Goal: Book appointment/travel/reservation

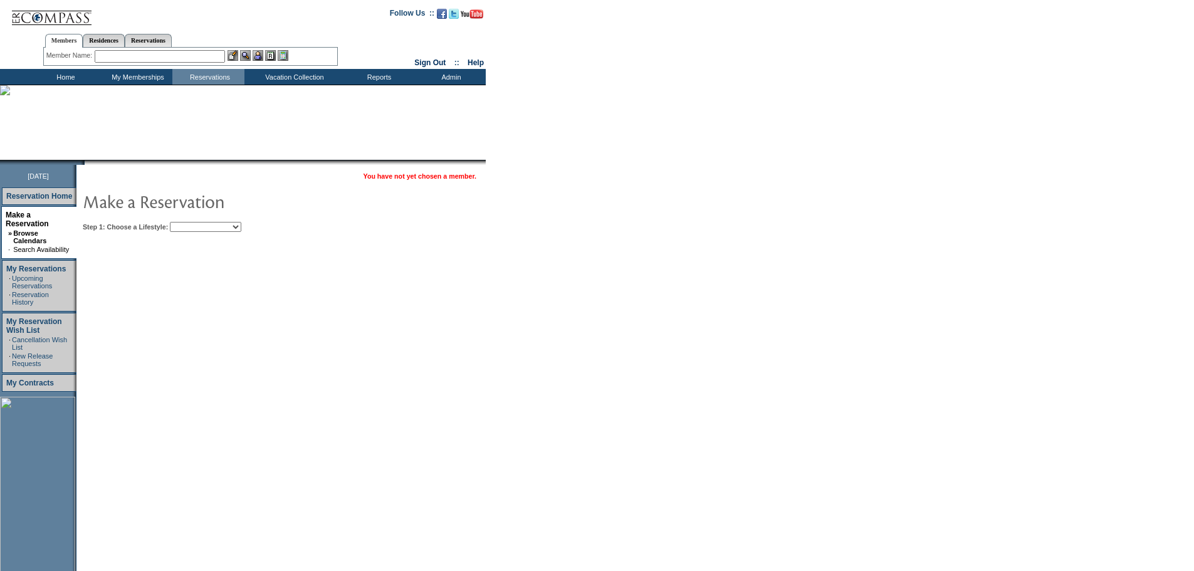
click at [241, 223] on select "Beach Leisure Metropolitan Mountain OIAL for Adventure OIAL for Couples OIAL fo…" at bounding box center [205, 227] width 71 height 10
select select "Leisure"
click at [191, 223] on select "Beach Leisure Metropolitan Mountain OIAL for Adventure OIAL for Couples OIAL fo…" at bounding box center [205, 227] width 71 height 10
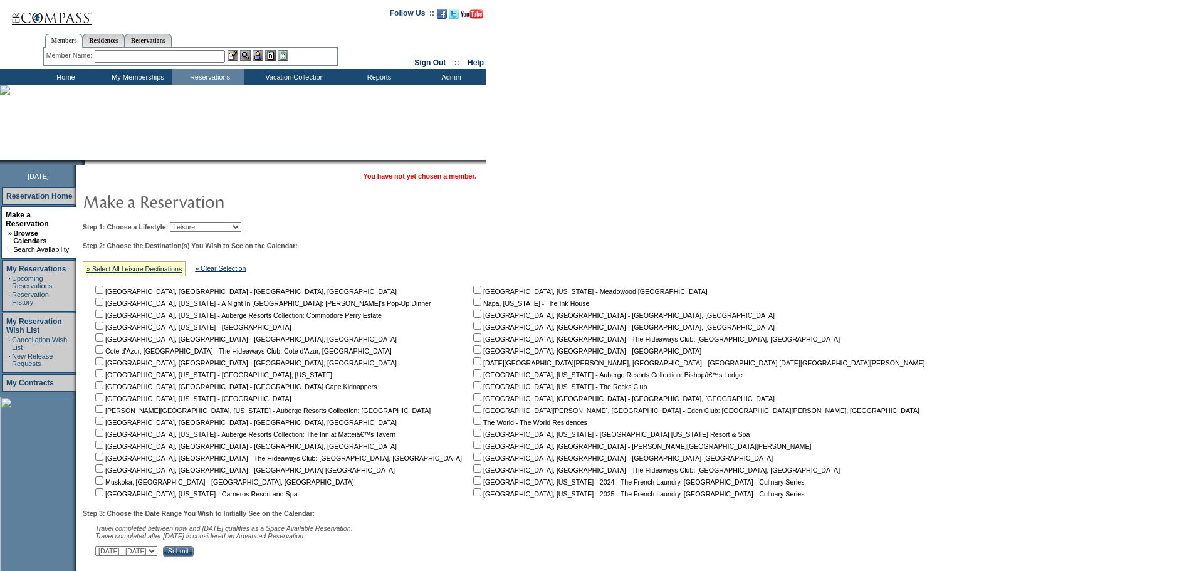
click at [473, 318] on input "checkbox" at bounding box center [477, 314] width 8 height 8
checkbox input "true"
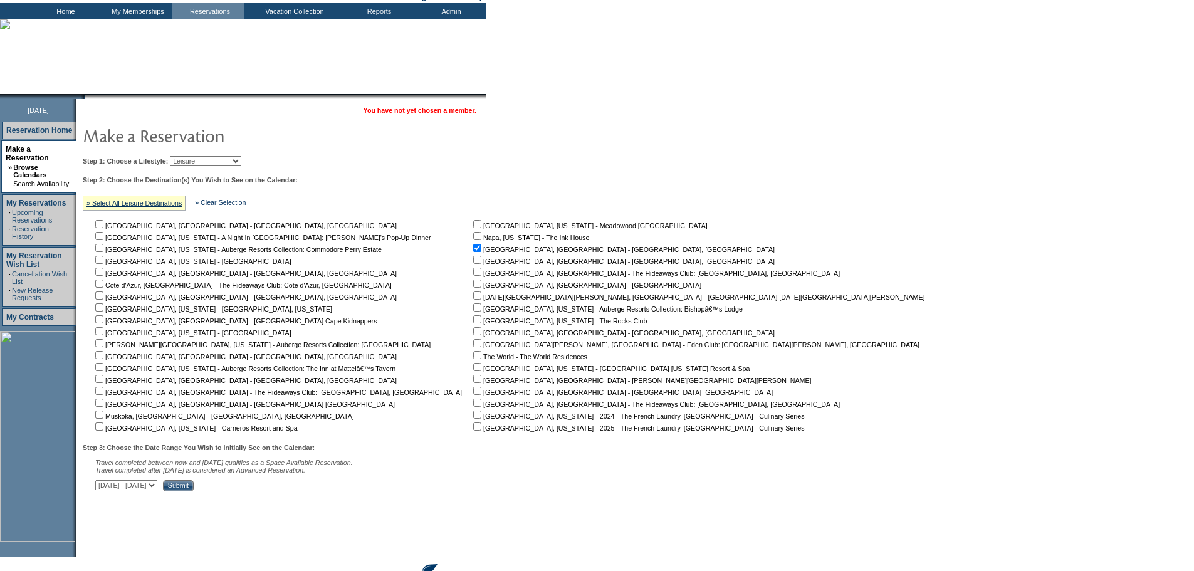
scroll to position [113, 0]
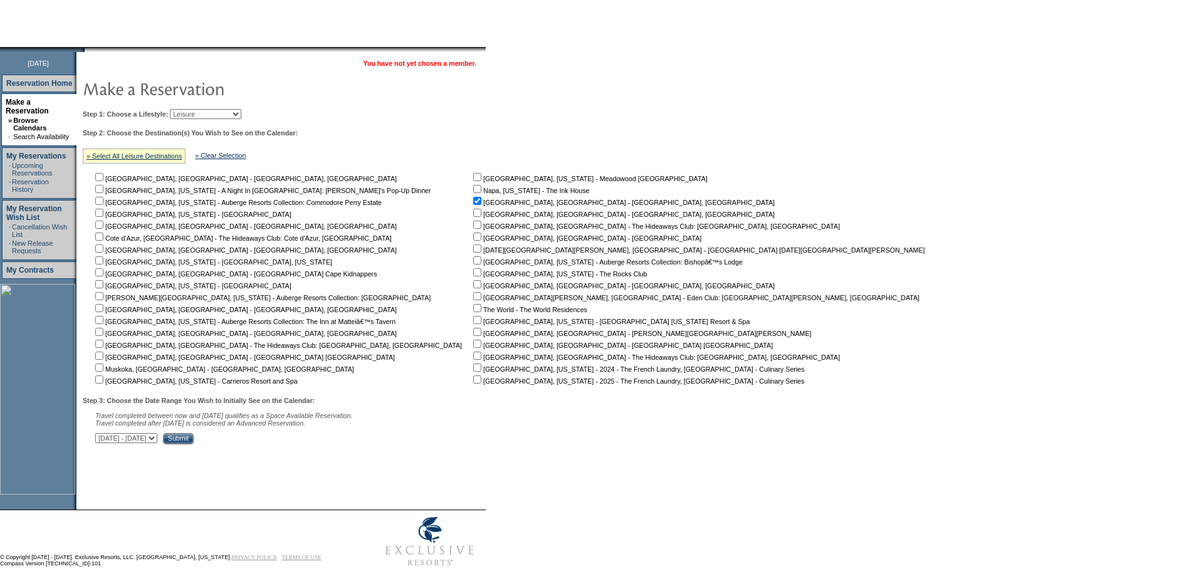
click at [157, 443] on select "[DATE] - [DATE] [DATE] - [DATE] [DATE] - [DATE] [DATE] - [DATE] [DATE] - [DATE]…" at bounding box center [126, 438] width 62 height 10
select select "[DATE]|[DATE]"
click at [102, 439] on select "[DATE] - [DATE] [DATE] - [DATE] [DATE] - [DATE] [DATE] - [DATE] [DATE] - [DATE]…" at bounding box center [126, 438] width 62 height 10
click at [194, 444] on input "Submit" at bounding box center [178, 438] width 31 height 11
